Goal: Transaction & Acquisition: Book appointment/travel/reservation

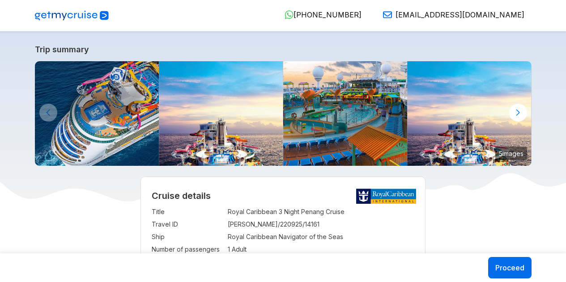
select select "**"
select select "*"
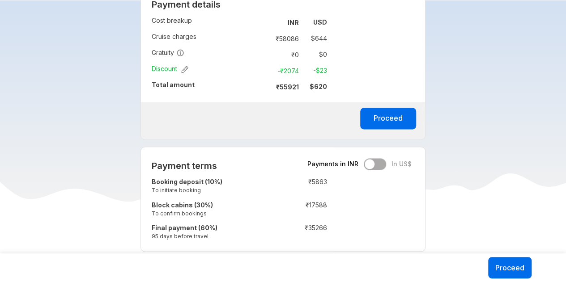
scroll to position [671, 0]
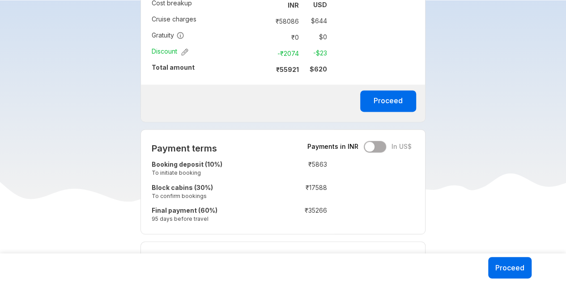
click at [319, 167] on td "₹ 5863" at bounding box center [300, 169] width 53 height 23
click at [319, 194] on td "₹ 17588" at bounding box center [300, 192] width 53 height 23
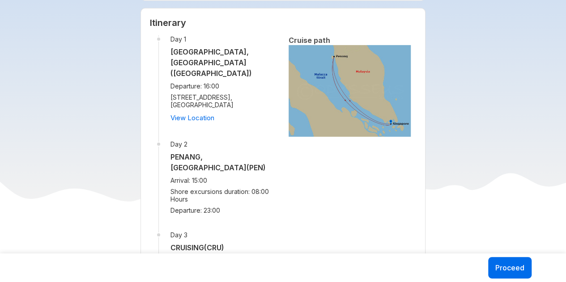
scroll to position [1475, 0]
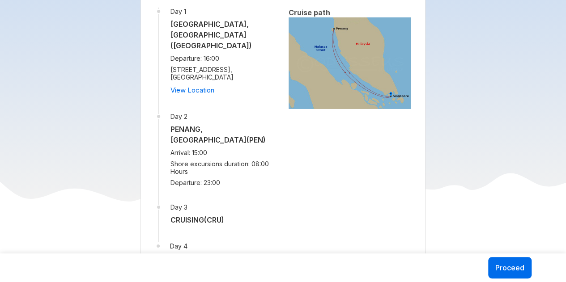
click at [233, 160] on span "Shore excursions duration: 08:00 Hours" at bounding box center [223, 167] width 107 height 15
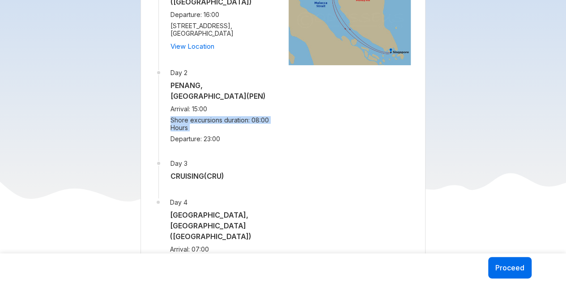
scroll to position [1565, 0]
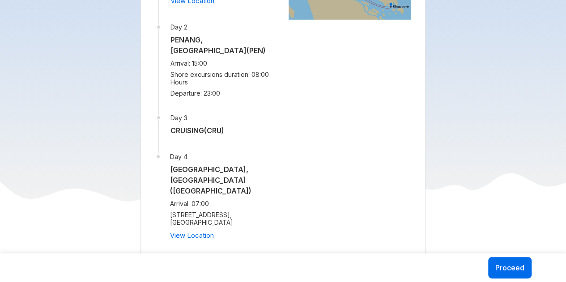
click at [219, 164] on h5 "[GEOGRAPHIC_DATA], [GEOGRAPHIC_DATA] ([GEOGRAPHIC_DATA])" at bounding box center [224, 180] width 108 height 32
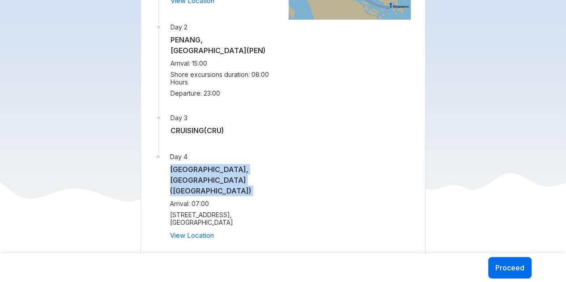
click at [219, 164] on h5 "[GEOGRAPHIC_DATA], [GEOGRAPHIC_DATA] ([GEOGRAPHIC_DATA])" at bounding box center [224, 180] width 108 height 32
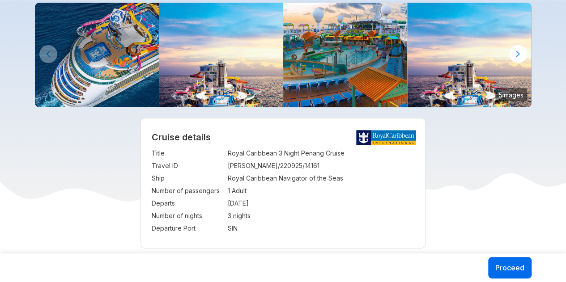
scroll to position [0, 0]
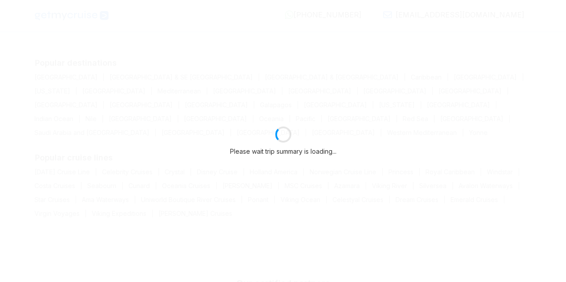
select select "**"
select select "*"
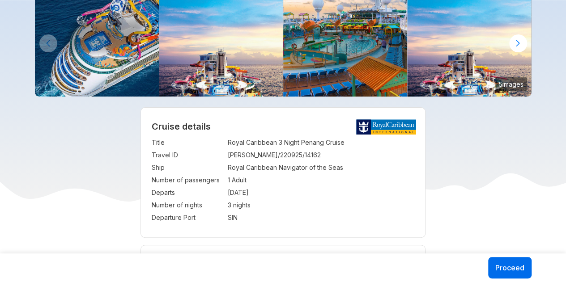
scroll to position [134, 0]
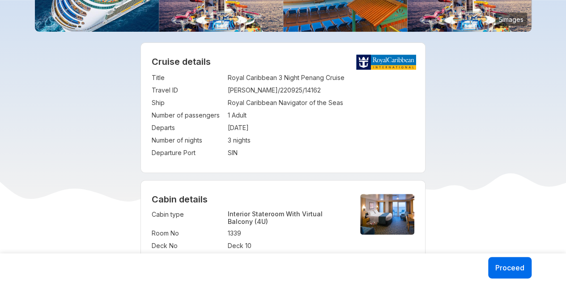
click at [257, 107] on td "Royal Caribbean Navigator of the Seas" at bounding box center [321, 103] width 187 height 13
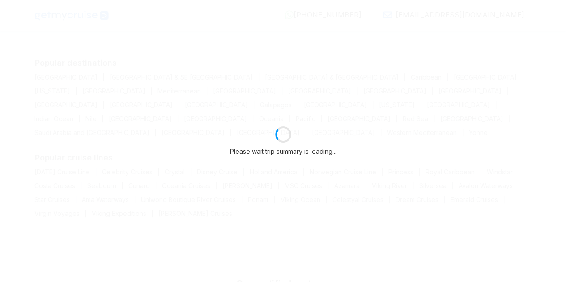
select select "**"
select select "*"
select select "**"
select select "*"
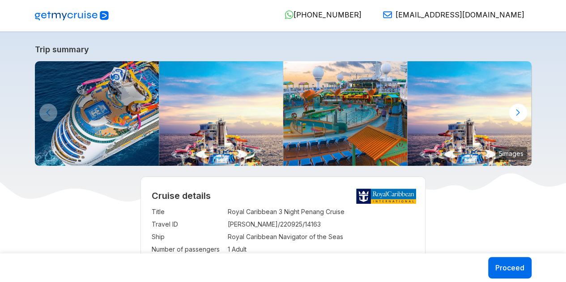
click at [58, 17] on img at bounding box center [72, 15] width 74 height 11
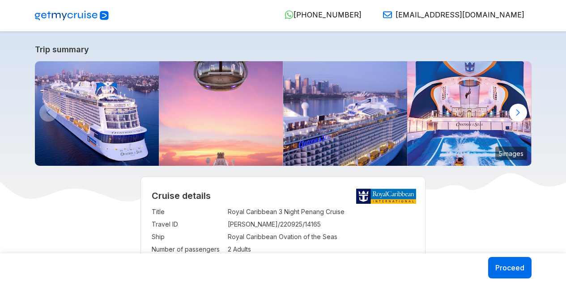
select select "**"
select select "*"
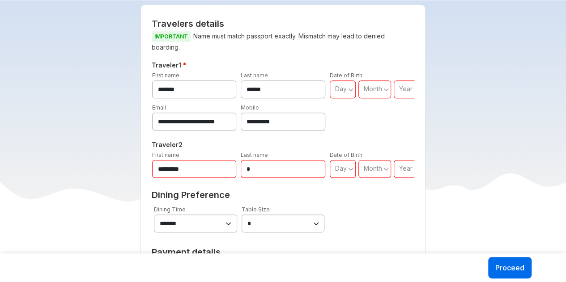
scroll to position [402, 0]
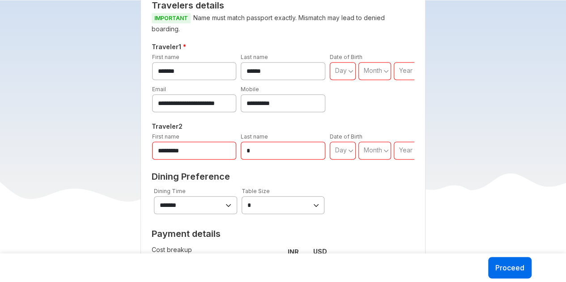
click at [212, 206] on select "**********" at bounding box center [195, 205] width 83 height 18
drag, startPoint x: 215, startPoint y: 203, endPoint x: 244, endPoint y: 195, distance: 30.4
click at [215, 203] on select "**********" at bounding box center [195, 205] width 83 height 18
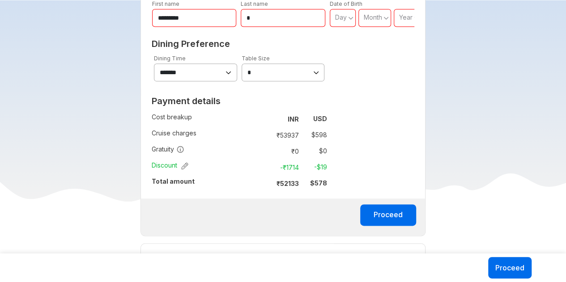
scroll to position [537, 0]
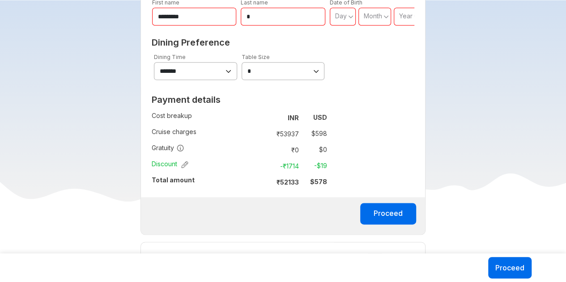
click at [292, 183] on strong "₹ 52133" at bounding box center [287, 182] width 22 height 8
click at [305, 184] on td "$ 578" at bounding box center [314, 182] width 25 height 13
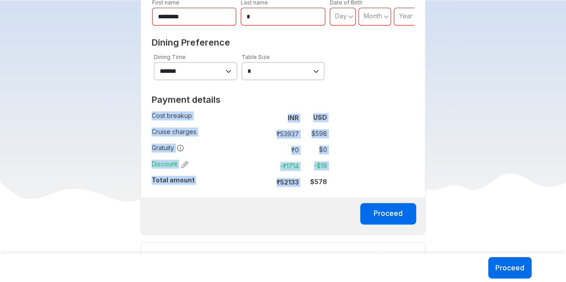
click at [305, 184] on td "$ 578" at bounding box center [314, 182] width 25 height 13
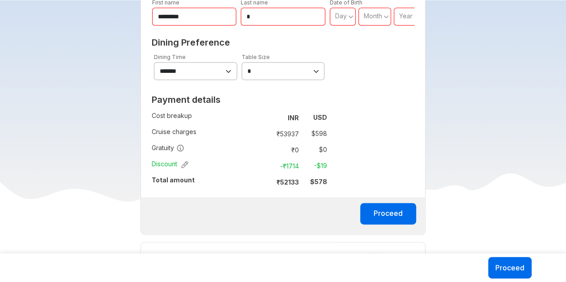
click at [284, 182] on strong "₹ 52133" at bounding box center [287, 182] width 22 height 8
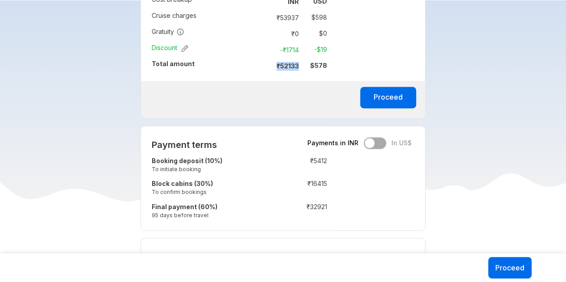
scroll to position [715, 0]
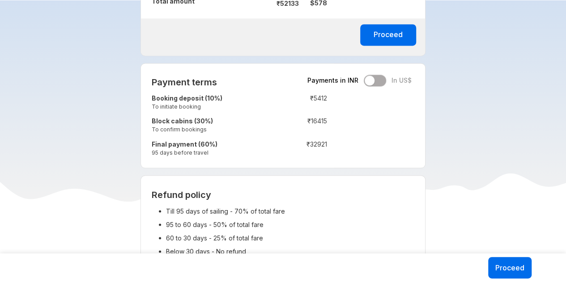
click at [310, 105] on td "₹ 5412" at bounding box center [300, 103] width 53 height 23
click at [322, 126] on td "₹ 16415" at bounding box center [300, 126] width 53 height 23
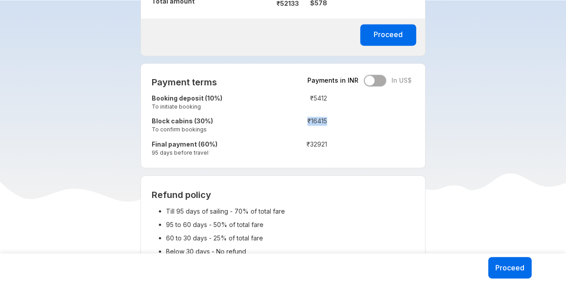
click at [322, 126] on td "₹ 16415" at bounding box center [300, 126] width 53 height 23
click at [317, 144] on td "₹ 32921" at bounding box center [300, 149] width 53 height 23
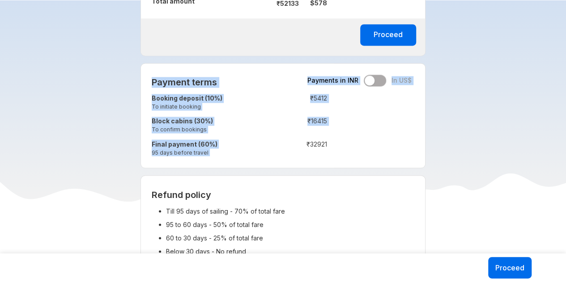
click at [317, 144] on td "₹ 32921" at bounding box center [300, 149] width 53 height 23
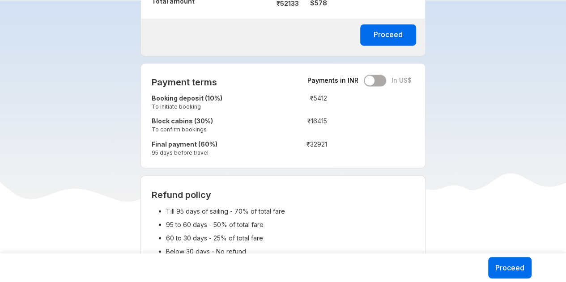
click at [228, 164] on div "Payment terms Payments in INR In US$ Booking deposit (10%) To initiate booking …" at bounding box center [239, 115] width 197 height 104
click at [285, 163] on div "Payment terms Payments in INR In US$ Booking deposit (10%) To initiate booking …" at bounding box center [239, 115] width 197 height 104
click at [375, 78] on div "Payments in INR In US$" at bounding box center [359, 81] width 104 height 12
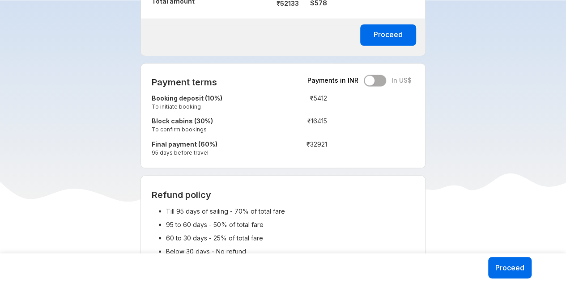
click at [375, 78] on div "Payments in INR In US$" at bounding box center [359, 81] width 104 height 12
click at [372, 79] on div "Payments in INR In US$" at bounding box center [359, 81] width 104 height 12
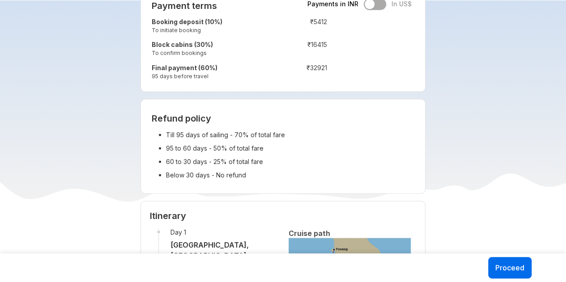
scroll to position [849, 0]
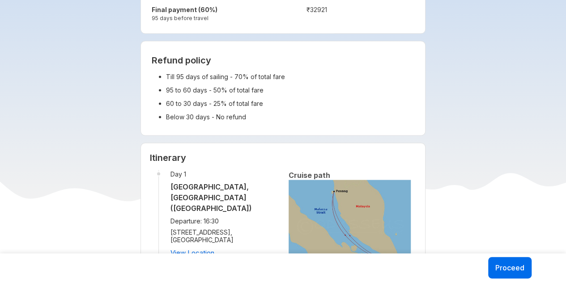
click at [243, 84] on li "95 to 60 days - 50% of total fare" at bounding box center [290, 90] width 249 height 13
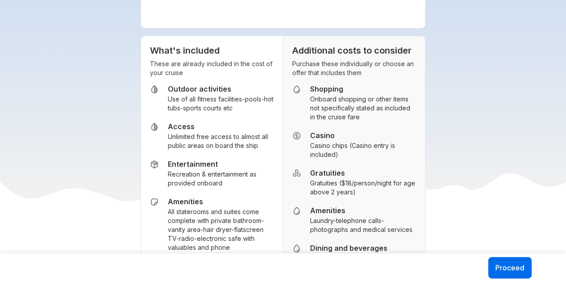
scroll to position [1341, 0]
click at [206, 84] on h5 "Outdoor activities" at bounding box center [221, 88] width 106 height 9
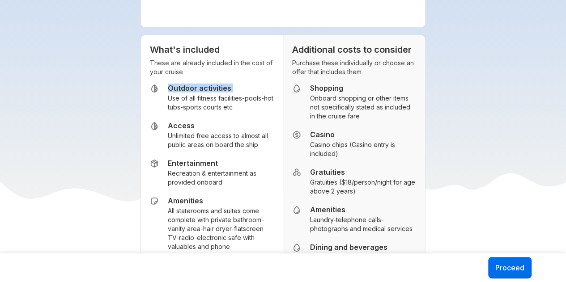
click at [206, 84] on h5 "Outdoor activities" at bounding box center [221, 88] width 106 height 9
click at [344, 178] on small "Gratuities ($18/person/night for age above 2 years)" at bounding box center [363, 187] width 106 height 18
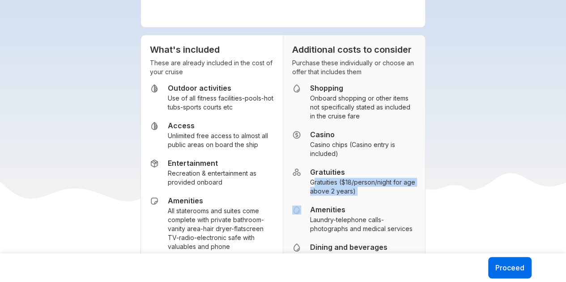
click at [344, 178] on small "Gratuities ($18/person/night for age above 2 years)" at bounding box center [363, 187] width 106 height 18
click at [350, 216] on small "Laundry-telephone calls-photographs and medical services" at bounding box center [363, 225] width 106 height 18
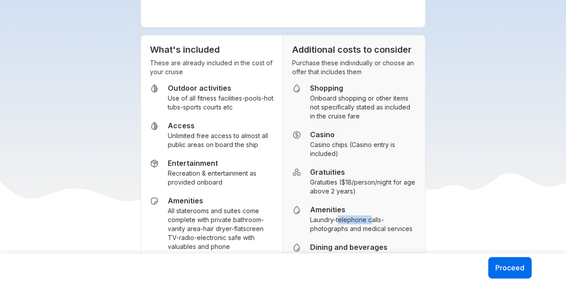
click at [350, 216] on small "Laundry-telephone calls-photographs and medical services" at bounding box center [363, 225] width 106 height 18
click at [355, 216] on small "Laundry-telephone calls-photographs and medical services" at bounding box center [363, 225] width 106 height 18
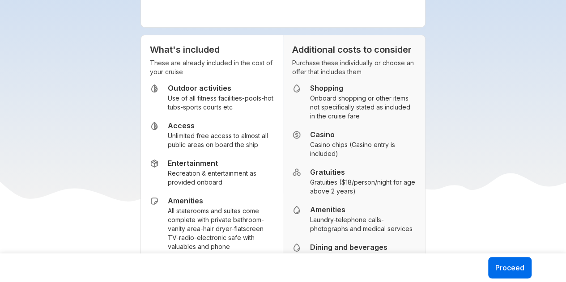
click at [357, 178] on small "Gratuities ($18/person/night for age above 2 years)" at bounding box center [363, 187] width 106 height 18
click at [353, 216] on small "Laundry-telephone calls-photographs and medical services" at bounding box center [363, 225] width 106 height 18
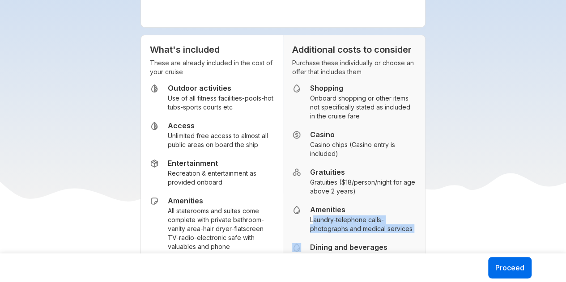
click at [353, 216] on small "Laundry-telephone calls-photographs and medical services" at bounding box center [363, 225] width 106 height 18
click at [365, 216] on small "Laundry-telephone calls-photographs and medical services" at bounding box center [363, 225] width 106 height 18
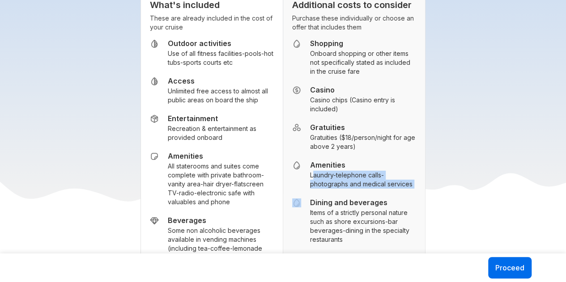
scroll to position [1431, 0]
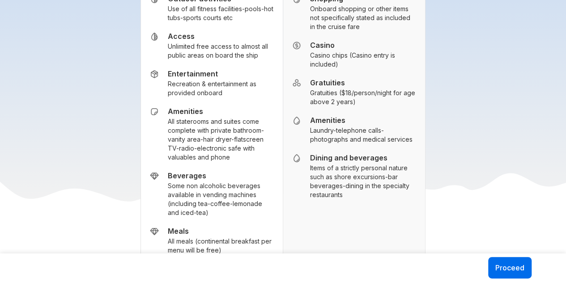
click at [357, 164] on small "Items of a strictly personal nature such as shore excursions-bar beverages-dini…" at bounding box center [363, 182] width 106 height 36
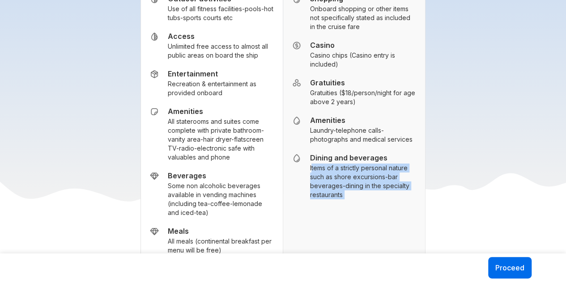
click at [357, 164] on small "Items of a strictly personal nature such as shore excursions-bar beverages-dini…" at bounding box center [363, 182] width 106 height 36
click at [357, 163] on div "Additional costs to consider Purchase these individually or choose an offer tha…" at bounding box center [354, 142] width 143 height 394
click at [364, 164] on small "Items of a strictly personal nature such as shore excursions-bar beverages-dini…" at bounding box center [363, 182] width 106 height 36
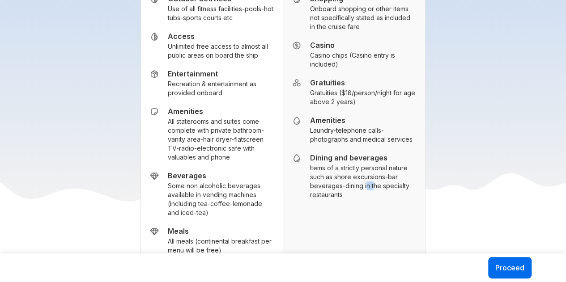
click at [364, 164] on small "Items of a strictly personal nature such as shore excursions-bar beverages-dini…" at bounding box center [363, 182] width 106 height 36
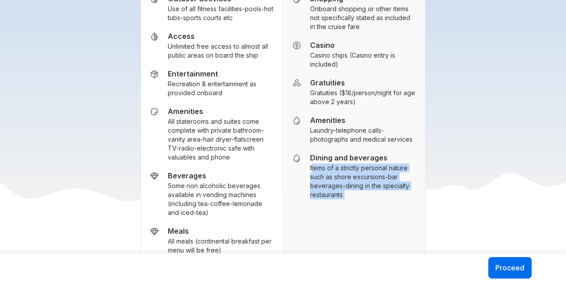
click at [364, 164] on small "Items of a strictly personal nature such as shore excursions-bar beverages-dini…" at bounding box center [363, 182] width 106 height 36
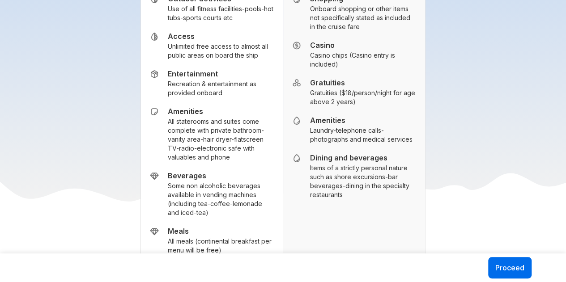
click at [219, 182] on small "Some non alcoholic beverages available in vending machines (including tea-coffe…" at bounding box center [221, 200] width 106 height 36
click at [222, 185] on ul "Outdoor activities Use of all fitness facilities-pools-hot tubs-sports courts e…" at bounding box center [212, 162] width 124 height 336
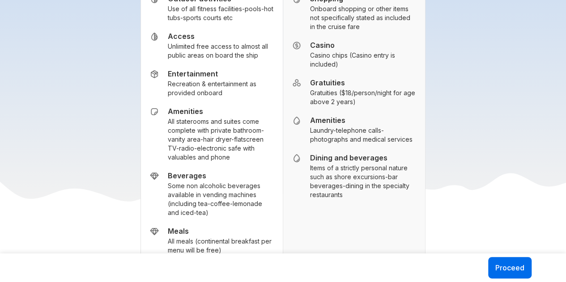
click at [363, 164] on small "Items of a strictly personal nature such as shore excursions-bar beverages-dini…" at bounding box center [363, 182] width 106 height 36
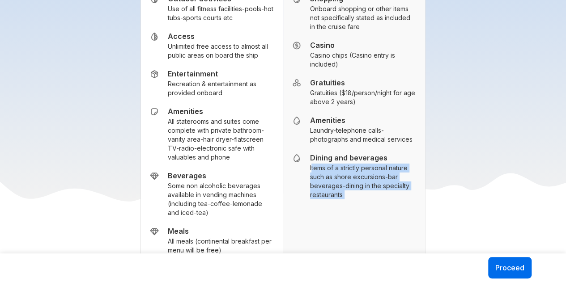
click at [363, 164] on small "Items of a strictly personal nature such as shore excursions-bar beverages-dini…" at bounding box center [363, 182] width 106 height 36
click at [355, 164] on div "Additional costs to consider Purchase these individually or choose an offer tha…" at bounding box center [354, 142] width 143 height 394
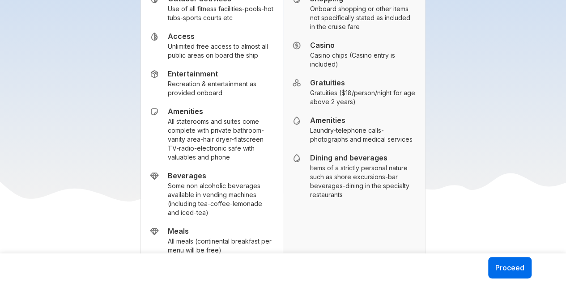
click at [207, 117] on small "All staterooms and suites come complete with private bathroom-vanity area-hair …" at bounding box center [221, 139] width 106 height 45
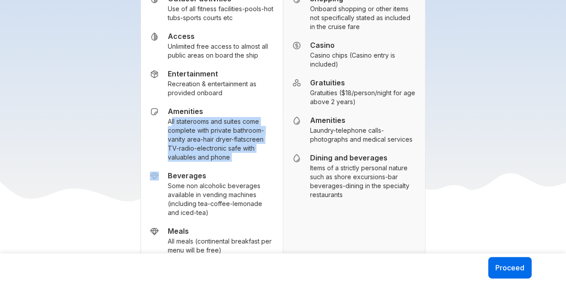
click at [207, 117] on small "All staterooms and suites come complete with private bathroom-vanity area-hair …" at bounding box center [221, 139] width 106 height 45
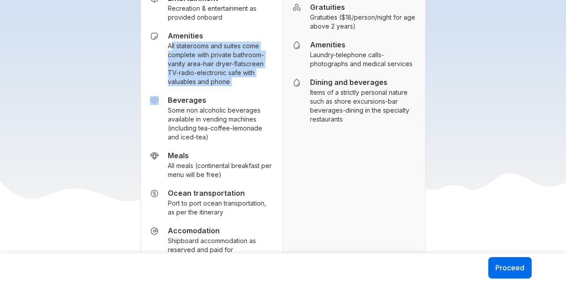
scroll to position [1520, 0]
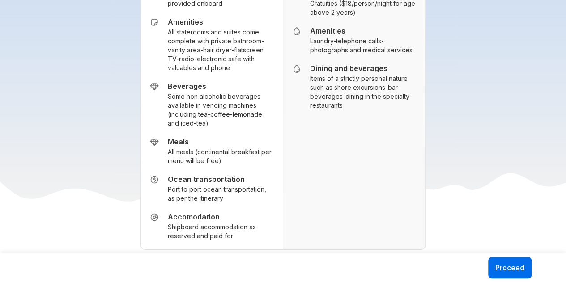
click at [209, 148] on small "All meals (continental breakfast per menu will be free)" at bounding box center [221, 157] width 106 height 18
click at [212, 185] on small "Port to port ocean transportation, as per the itinerary" at bounding box center [221, 194] width 106 height 18
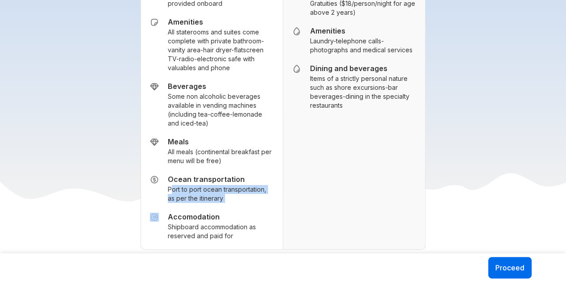
click at [212, 185] on small "Port to port ocean transportation, as per the itinerary" at bounding box center [221, 194] width 106 height 18
click at [227, 223] on small "Shipboard accommodation as reserved and paid for" at bounding box center [221, 232] width 106 height 18
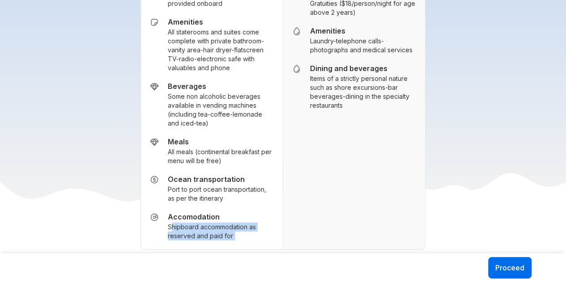
click at [227, 223] on small "Shipboard accommodation as reserved and paid for" at bounding box center [221, 232] width 106 height 18
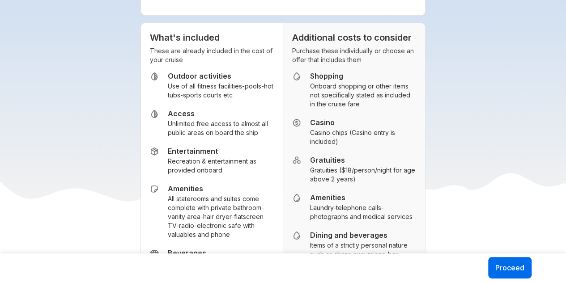
scroll to position [1341, 0]
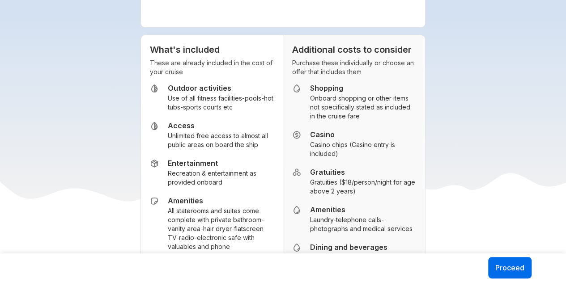
click at [202, 114] on ul "Outdoor activities Use of all fitness facilities-pools-hot tubs-sports courts e…" at bounding box center [212, 252] width 124 height 336
click at [207, 131] on small "Unlimited free access to almost all public areas on board the ship" at bounding box center [221, 140] width 106 height 18
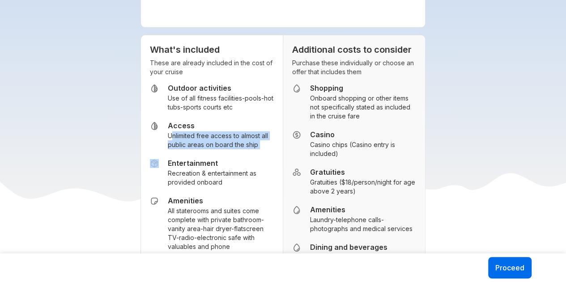
click at [207, 131] on small "Unlimited free access to almost all public areas on board the ship" at bounding box center [221, 140] width 106 height 18
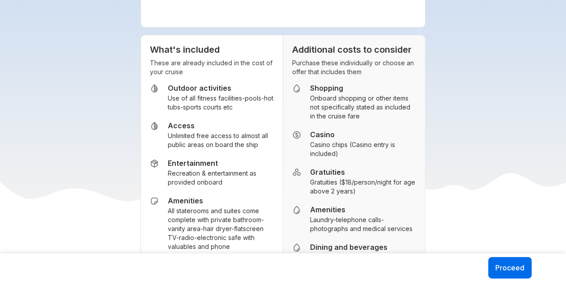
click at [209, 159] on h5 "Entertainment" at bounding box center [221, 163] width 106 height 9
click at [212, 169] on small "Recreation & entertainment as provided onboard" at bounding box center [221, 178] width 106 height 18
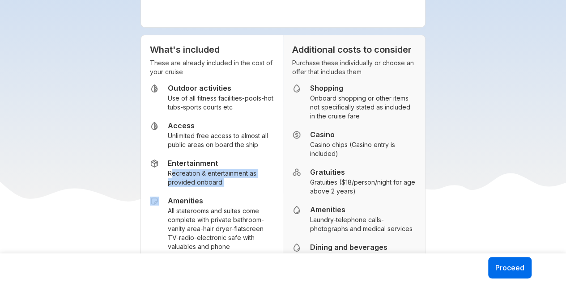
click at [212, 169] on small "Recreation & entertainment as provided onboard" at bounding box center [221, 178] width 106 height 18
click at [219, 94] on small "Use of all fitness facilities-pools-hot tubs-sports courts etc" at bounding box center [221, 103] width 106 height 18
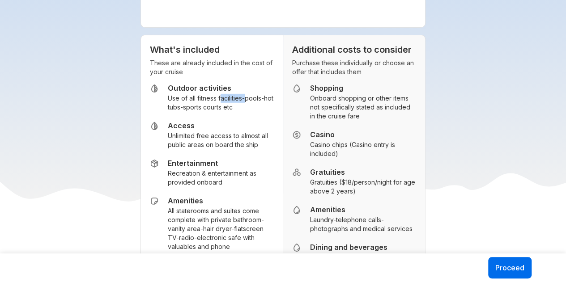
click at [219, 94] on small "Use of all fitness facilities-pools-hot tubs-sports courts etc" at bounding box center [221, 103] width 106 height 18
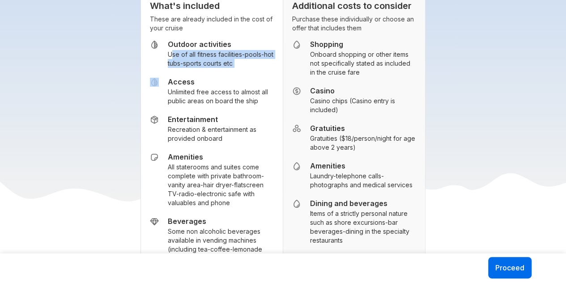
scroll to position [1386, 0]
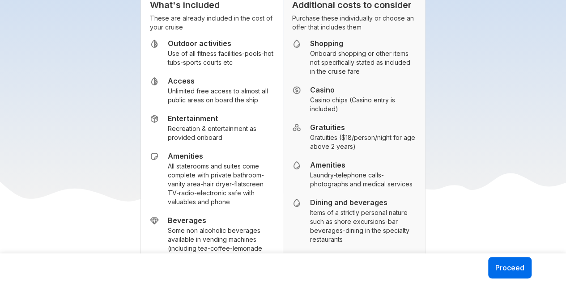
click at [340, 96] on small "Casino chips (Casino entry is included)" at bounding box center [363, 105] width 106 height 18
click at [339, 133] on small "Gratuities ($18/person/night for age above 2 years)" at bounding box center [363, 142] width 106 height 18
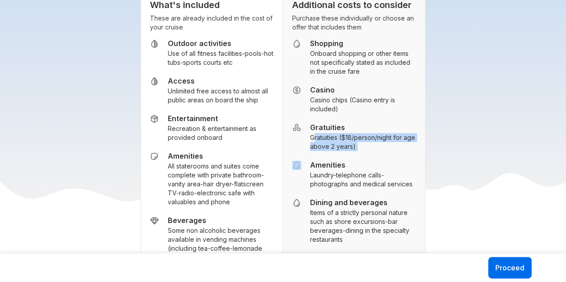
click at [339, 133] on small "Gratuities ($18/person/night for age above 2 years)" at bounding box center [363, 142] width 106 height 18
click at [360, 161] on span "Amenities Laundry-telephone calls-photographs and medical services" at bounding box center [363, 175] width 106 height 28
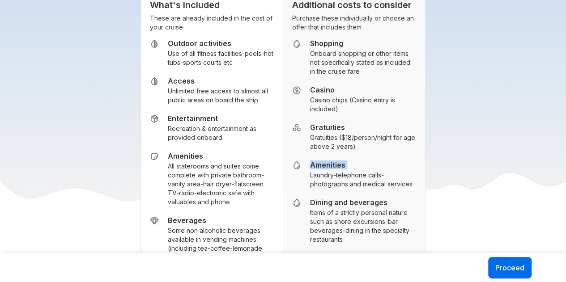
click at [360, 161] on span "Amenities Laundry-telephone calls-photographs and medical services" at bounding box center [363, 175] width 106 height 28
click at [360, 171] on small "Laundry-telephone calls-photographs and medical services" at bounding box center [363, 180] width 106 height 18
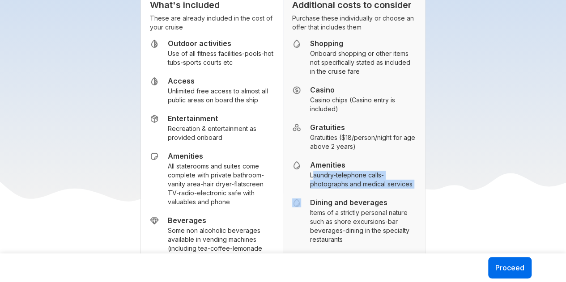
click at [360, 171] on small "Laundry-telephone calls-photographs and medical services" at bounding box center [363, 180] width 106 height 18
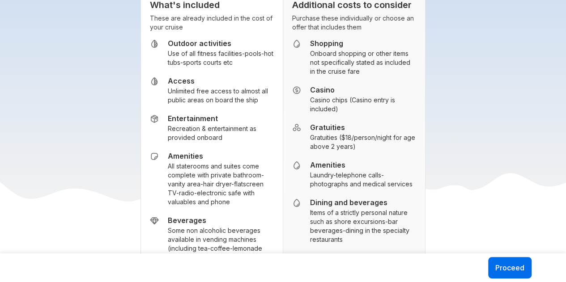
click at [358, 208] on small "Items of a strictly personal nature such as shore excursions-bar beverages-dini…" at bounding box center [363, 226] width 106 height 36
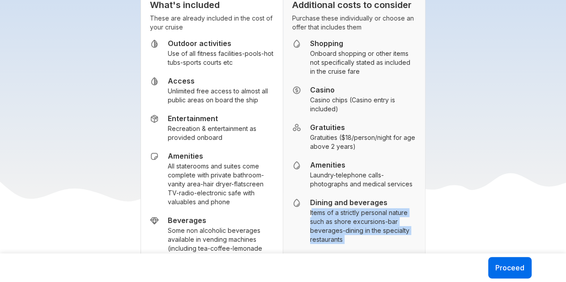
click at [358, 208] on small "Items of a strictly personal nature such as shore excursions-bar beverages-dini…" at bounding box center [363, 226] width 106 height 36
click at [320, 208] on small "Items of a strictly personal nature such as shore excursions-bar beverages-dini…" at bounding box center [363, 226] width 106 height 36
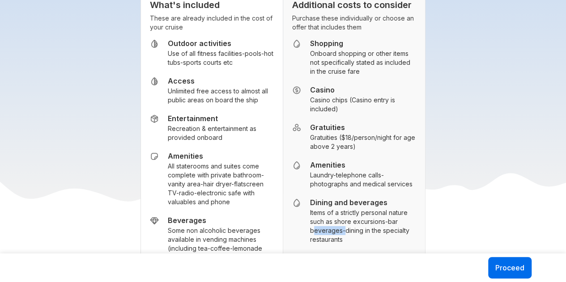
click at [320, 208] on small "Items of a strictly personal nature such as shore excursions-bar beverages-dini…" at bounding box center [363, 226] width 106 height 36
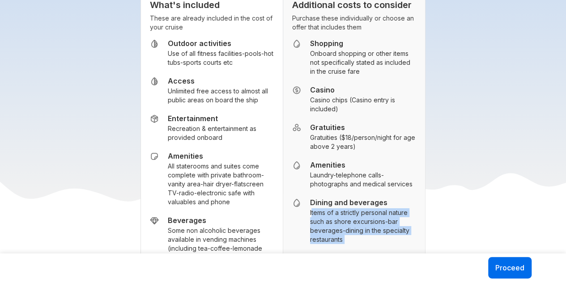
click at [320, 208] on small "Items of a strictly personal nature such as shore excursions-bar beverages-dini…" at bounding box center [363, 226] width 106 height 36
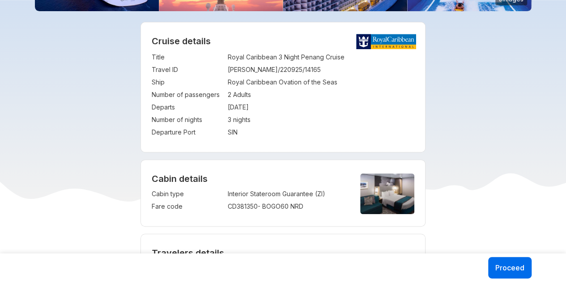
scroll to position [89, 0]
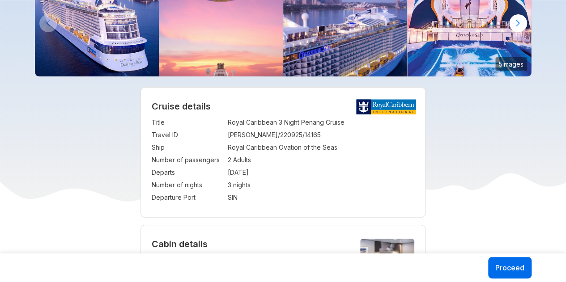
click at [327, 147] on td "Royal Caribbean Ovation of the Seas" at bounding box center [321, 147] width 187 height 13
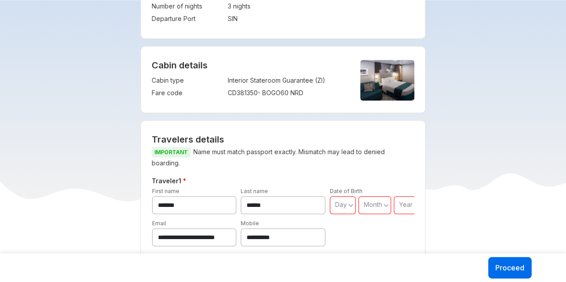
click at [191, 154] on p "IMPORTANT Name must match passport exactly. Mismatch may lead to denied boardin…" at bounding box center [283, 158] width 263 height 22
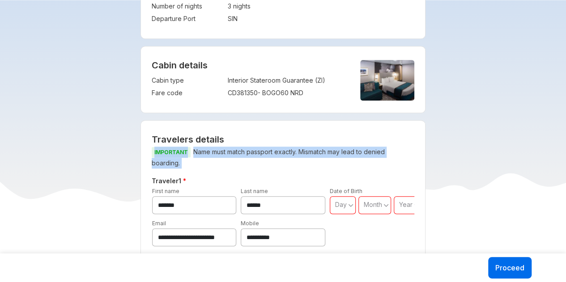
click at [191, 154] on p "IMPORTANT Name must match passport exactly. Mismatch may lead to denied boardin…" at bounding box center [283, 158] width 263 height 22
click at [266, 154] on p "IMPORTANT Name must match passport exactly. Mismatch may lead to denied boardin…" at bounding box center [283, 158] width 263 height 22
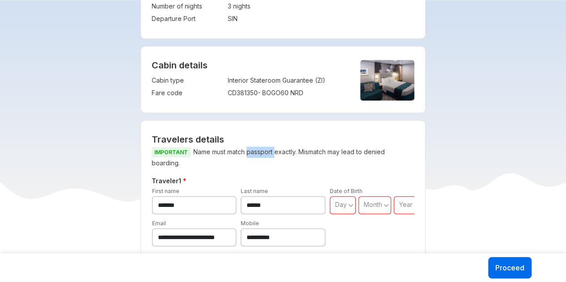
click at [266, 154] on p "IMPORTANT Name must match passport exactly. Mismatch may lead to denied boardin…" at bounding box center [283, 158] width 263 height 22
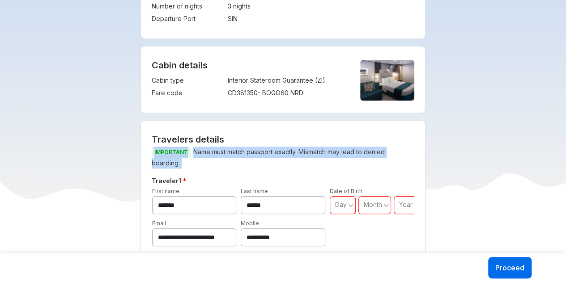
click at [266, 154] on p "IMPORTANT Name must match passport exactly. Mismatch may lead to denied boardin…" at bounding box center [283, 158] width 263 height 22
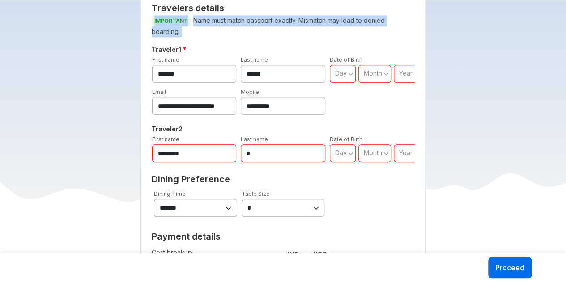
scroll to position [447, 0]
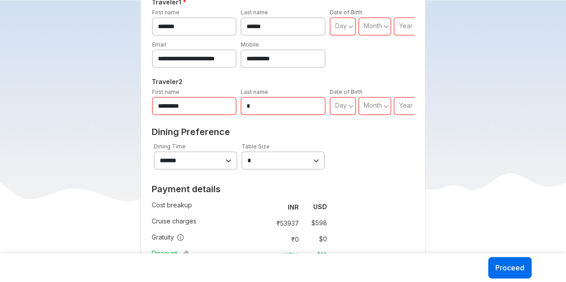
click at [190, 166] on select "**********" at bounding box center [195, 161] width 83 height 18
drag, startPoint x: 194, startPoint y: 162, endPoint x: 243, endPoint y: 158, distance: 49.8
click at [194, 162] on select "**********" at bounding box center [195, 161] width 83 height 18
click at [262, 160] on select "**********" at bounding box center [282, 161] width 83 height 18
drag, startPoint x: 262, startPoint y: 160, endPoint x: 243, endPoint y: 168, distance: 20.6
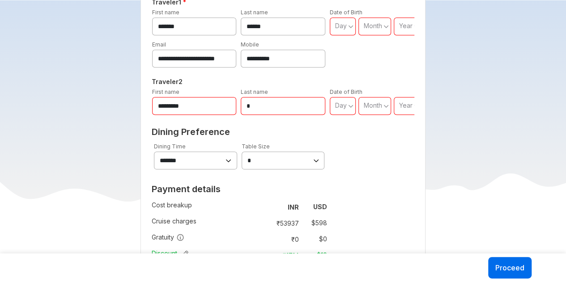
click at [262, 160] on select "**********" at bounding box center [282, 161] width 83 height 18
click at [192, 159] on select "**********" at bounding box center [195, 161] width 83 height 18
click at [154, 152] on select "**********" at bounding box center [195, 161] width 83 height 18
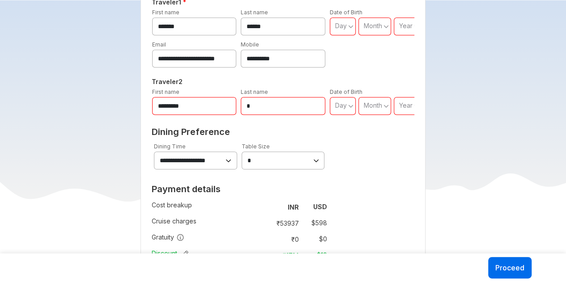
click at [207, 166] on select "**********" at bounding box center [195, 161] width 83 height 18
select select "**"
click at [154, 152] on select "**********" at bounding box center [195, 161] width 83 height 18
click at [262, 161] on select "**********" at bounding box center [282, 161] width 83 height 18
click at [241, 152] on select "**********" at bounding box center [282, 161] width 83 height 18
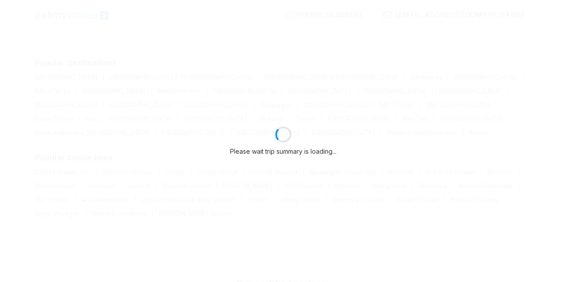
select select "**"
select select "*"
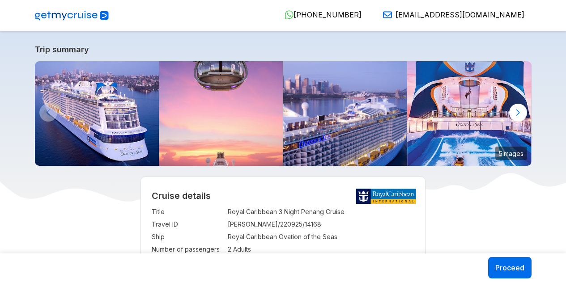
select select "**"
select select "*"
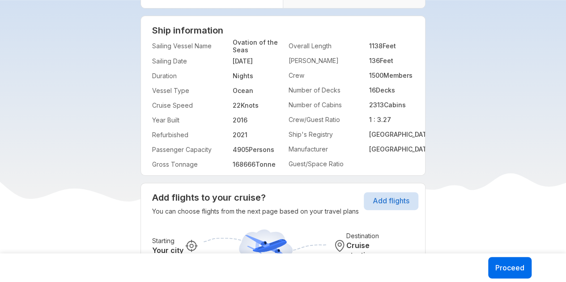
scroll to position [1744, 0]
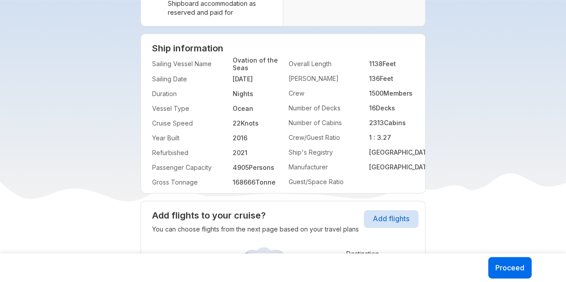
click at [247, 75] on strong "[DATE]" at bounding box center [242, 79] width 20 height 8
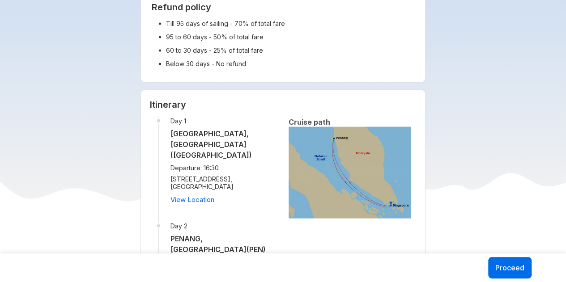
scroll to position [894, 0]
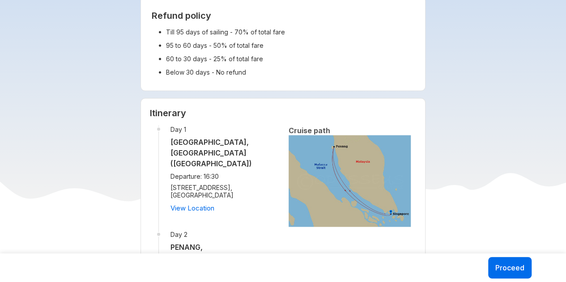
click at [219, 150] on h5 "SINGAPORE, SINGAPORE (SINGAPORE)" at bounding box center [223, 153] width 107 height 32
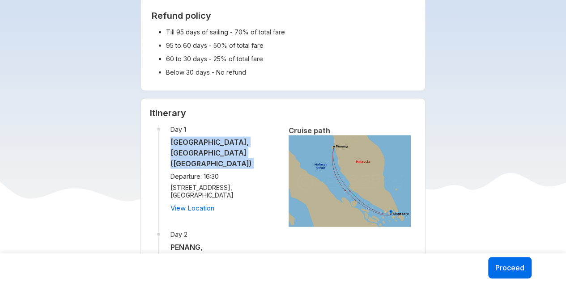
click at [219, 150] on h5 "SINGAPORE, SINGAPORE (SINGAPORE)" at bounding box center [223, 153] width 107 height 32
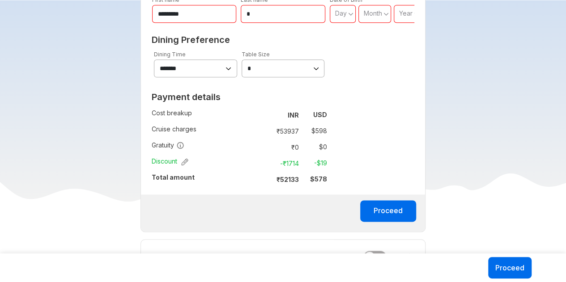
scroll to position [537, 0]
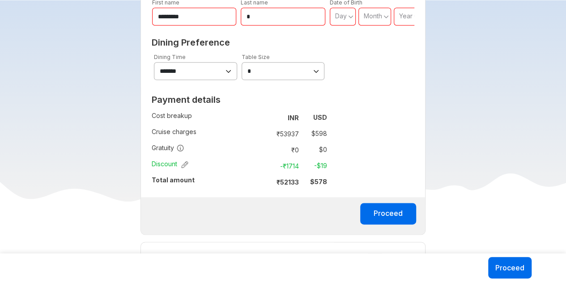
click at [275, 176] on td "₹ 52133" at bounding box center [284, 182] width 38 height 13
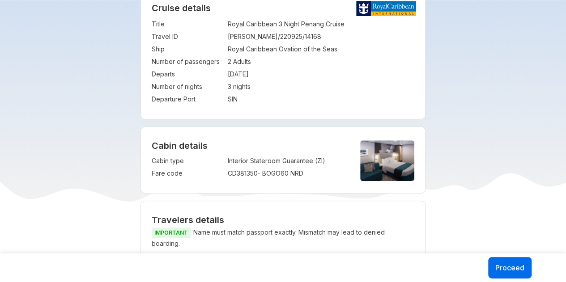
scroll to position [179, 0]
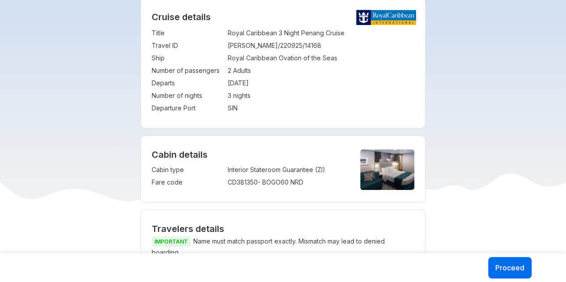
click at [280, 169] on td "Interior Stateroom Guarantee (ZI)" at bounding box center [287, 170] width 118 height 13
click at [278, 173] on td "Interior Stateroom Guarantee (ZI)" at bounding box center [287, 170] width 118 height 13
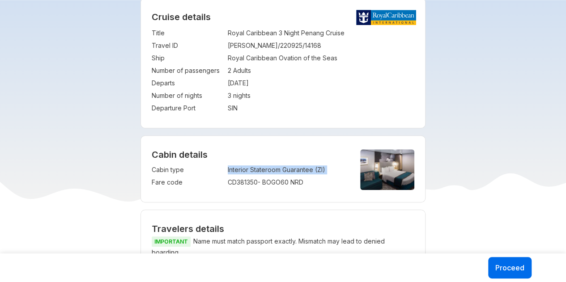
click at [278, 173] on td "Interior Stateroom Guarantee (ZI)" at bounding box center [287, 170] width 118 height 13
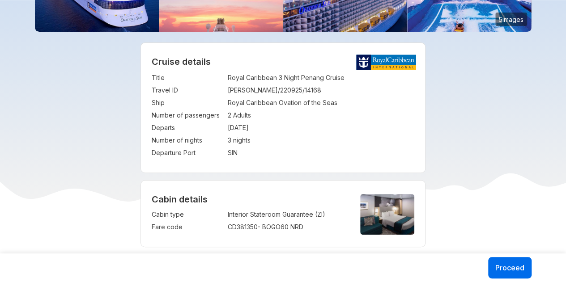
click at [261, 120] on td "2 Adults" at bounding box center [321, 115] width 187 height 13
click at [256, 129] on td "17 Nov 2025" at bounding box center [321, 128] width 187 height 13
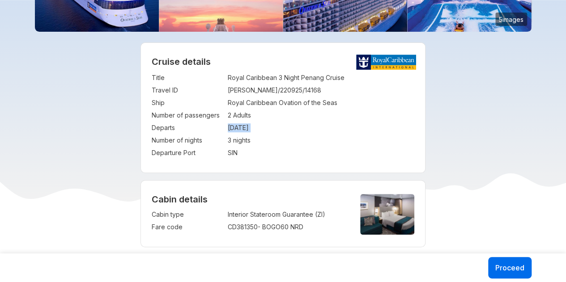
click at [256, 129] on td "17 Nov 2025" at bounding box center [321, 128] width 187 height 13
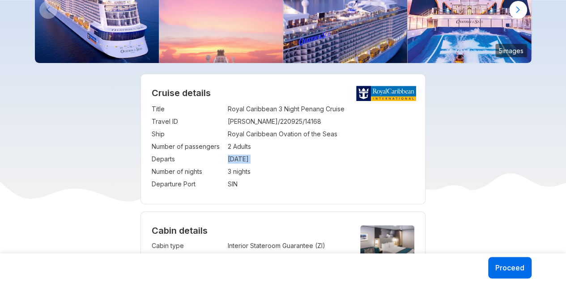
scroll to position [89, 0]
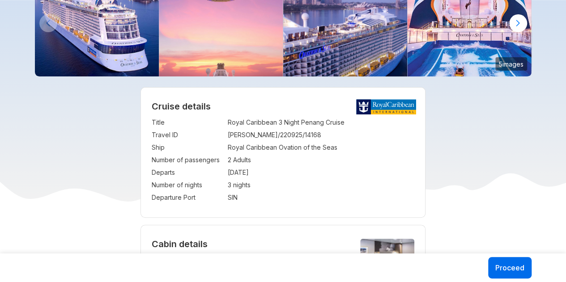
click at [321, 144] on td "Royal Caribbean Ovation of the Seas" at bounding box center [321, 147] width 187 height 13
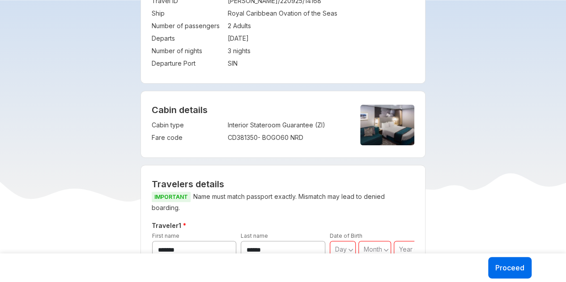
click at [273, 150] on div "Cabin details Cabin type : Interior Stateroom Guarantee (ZI) Fare code : CD3813…" at bounding box center [283, 124] width 284 height 66
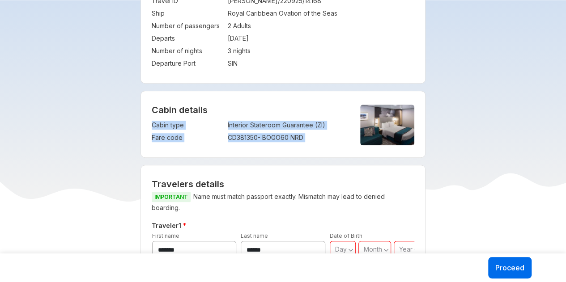
click at [273, 150] on div "Cabin details Cabin type : Interior Stateroom Guarantee (ZI) Fare code : CD3813…" at bounding box center [283, 124] width 284 height 66
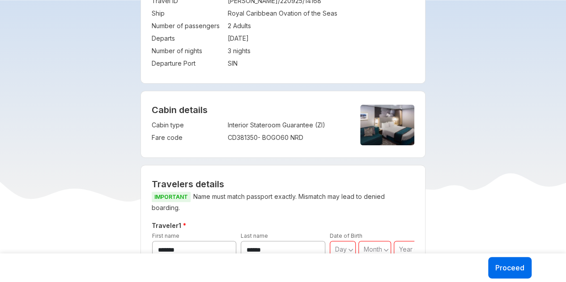
click at [228, 177] on div "**********" at bounding box center [283, 284] width 284 height 238
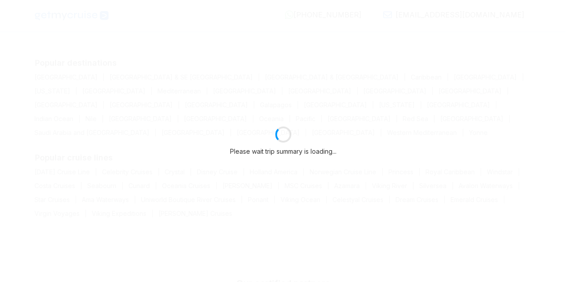
select select "**"
select select "*"
select select "**"
select select "*"
